Goal: Task Accomplishment & Management: Manage account settings

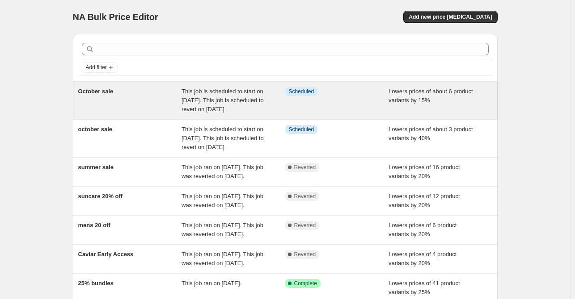
click at [209, 104] on span "This job is scheduled to start on [DATE]. This job is scheduled to revert on [D…" at bounding box center [222, 100] width 82 height 25
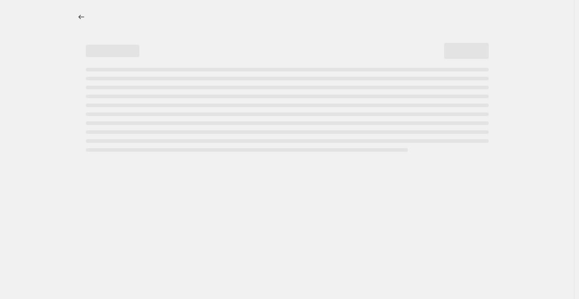
select select "percentage"
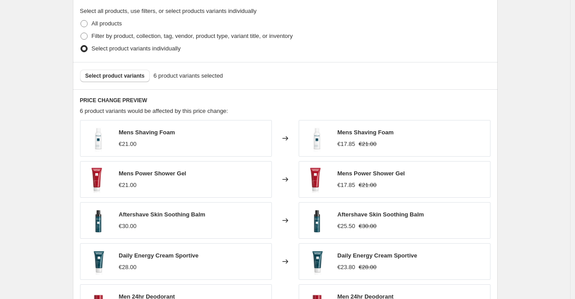
scroll to position [491, 0]
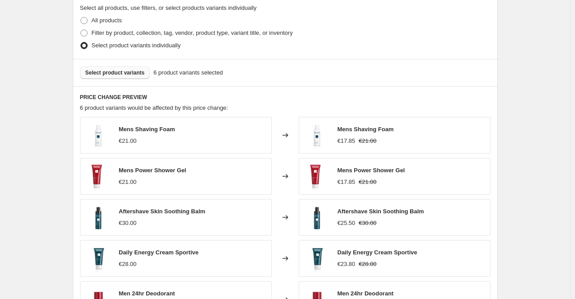
click at [110, 75] on span "Select product variants" at bounding box center [114, 72] width 59 height 7
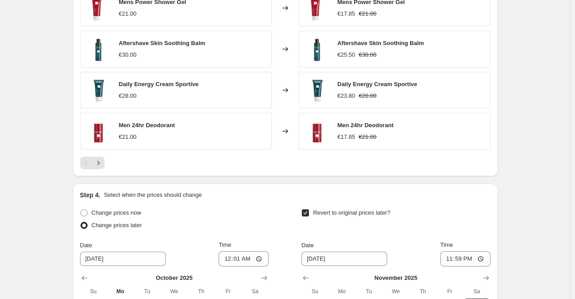
scroll to position [715, 0]
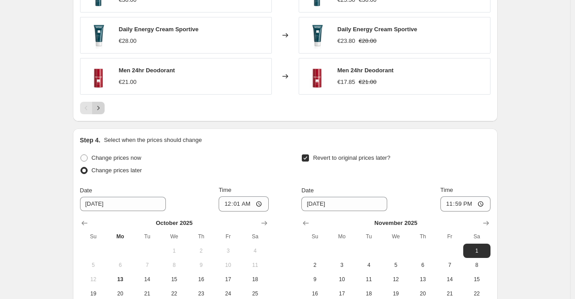
click at [99, 111] on icon "Next" at bounding box center [98, 108] width 9 height 9
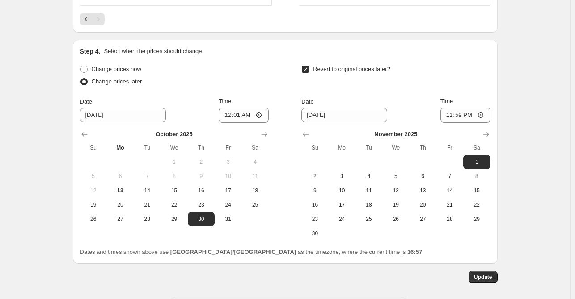
scroll to position [759, 0]
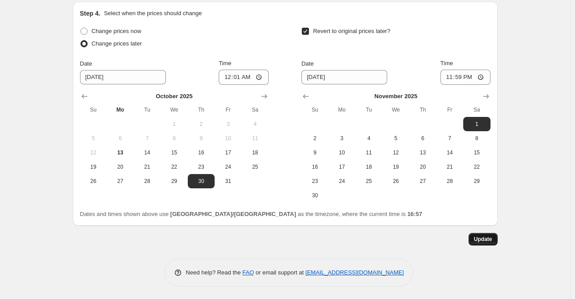
click at [491, 238] on span "Update" at bounding box center [483, 239] width 18 height 7
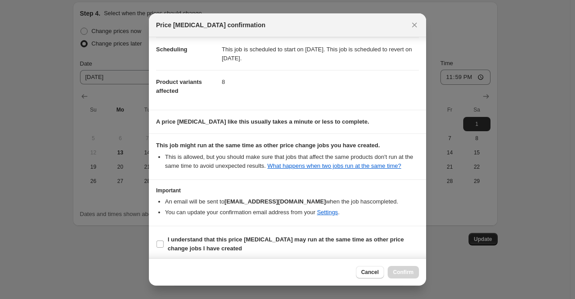
scroll to position [74, 0]
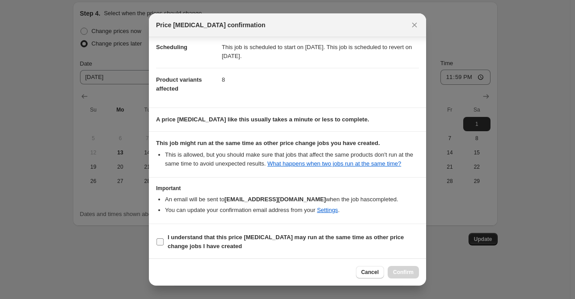
click at [180, 237] on b "I understand that this price [MEDICAL_DATA] may run at the same time as other p…" at bounding box center [286, 242] width 236 height 16
click at [164, 239] on input "I understand that this price [MEDICAL_DATA] may run at the same time as other p…" at bounding box center [159, 242] width 7 height 7
checkbox input "true"
click at [404, 273] on span "Confirm" at bounding box center [403, 272] width 21 height 7
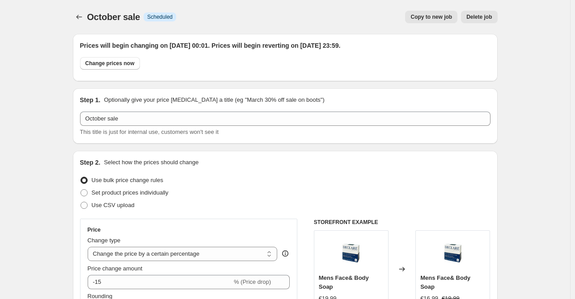
scroll to position [759, 0]
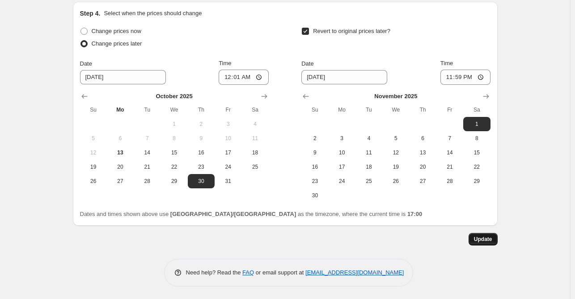
click at [486, 239] on span "Update" at bounding box center [483, 239] width 18 height 7
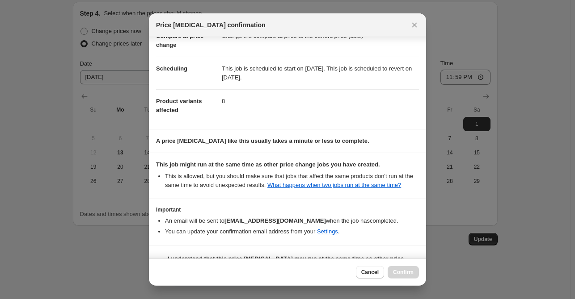
scroll to position [74, 0]
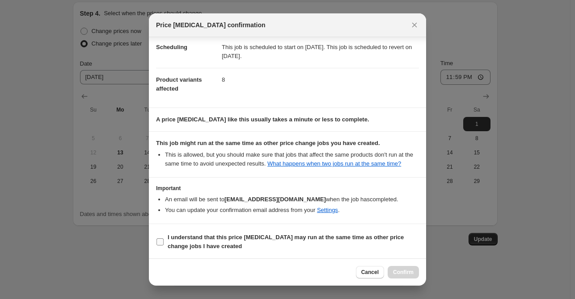
drag, startPoint x: 193, startPoint y: 244, endPoint x: 201, endPoint y: 246, distance: 7.5
click at [195, 245] on b "I understand that this price [MEDICAL_DATA] may run at the same time as other p…" at bounding box center [286, 242] width 236 height 16
drag, startPoint x: 200, startPoint y: 240, endPoint x: 229, endPoint y: 248, distance: 29.9
click at [204, 243] on b "I understand that this price [MEDICAL_DATA] may run at the same time as other p…" at bounding box center [286, 242] width 236 height 16
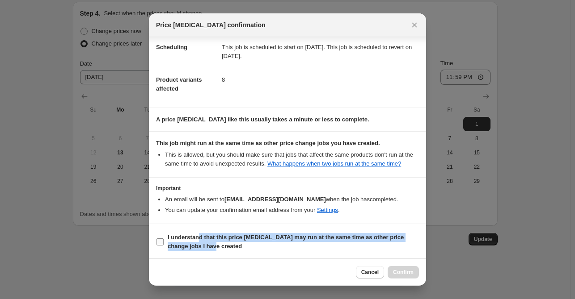
click at [159, 239] on input "I understand that this price [MEDICAL_DATA] may run at the same time as other p…" at bounding box center [159, 242] width 7 height 7
checkbox input "true"
click at [398, 273] on span "Confirm" at bounding box center [403, 272] width 21 height 7
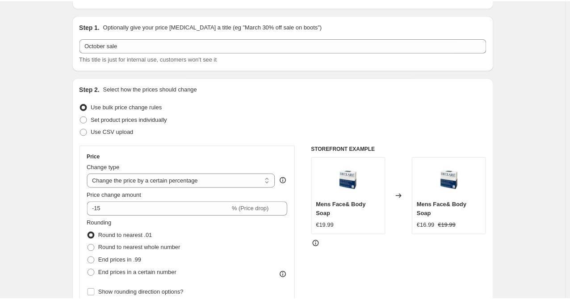
scroll to position [45, 0]
